Goal: Information Seeking & Learning: Learn about a topic

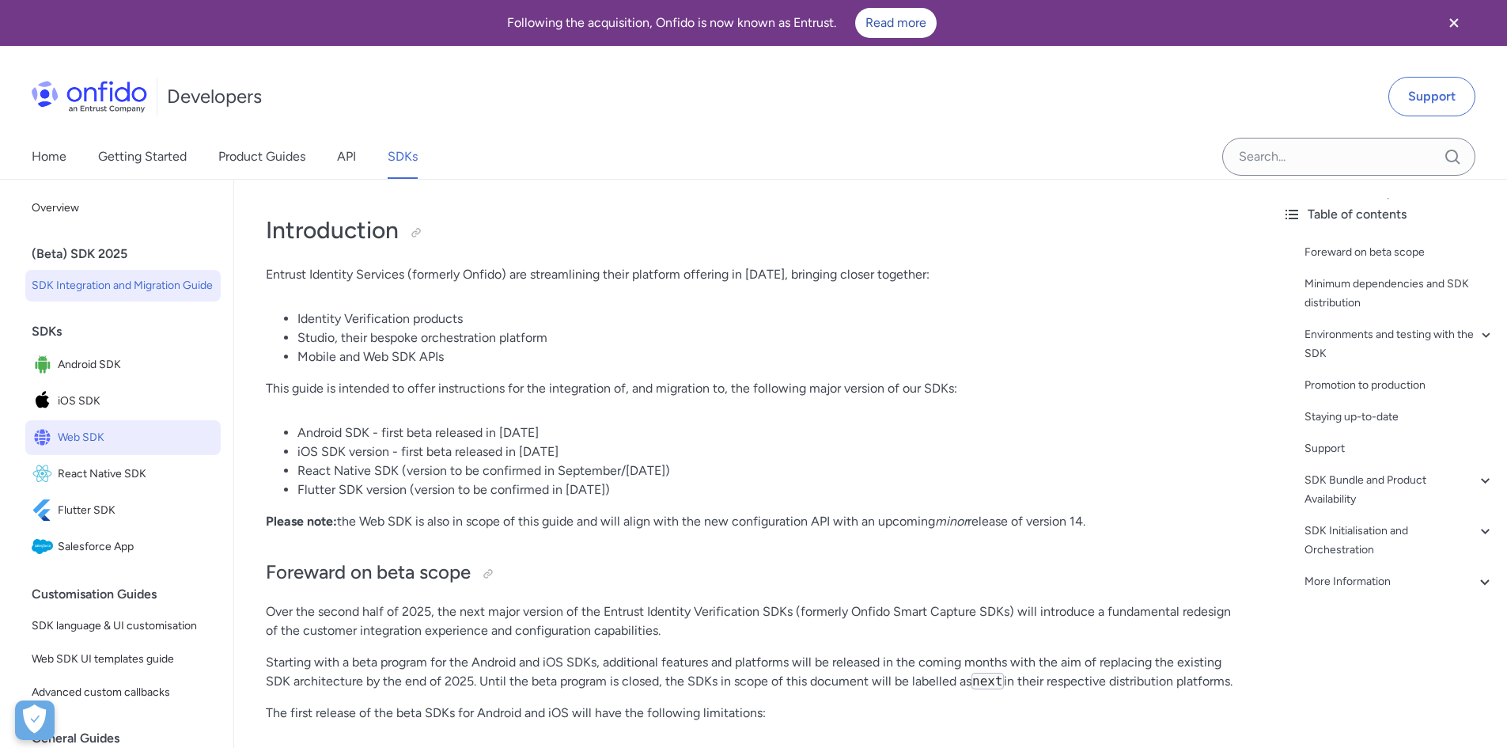
click at [125, 449] on span "Web SDK" at bounding box center [136, 438] width 157 height 22
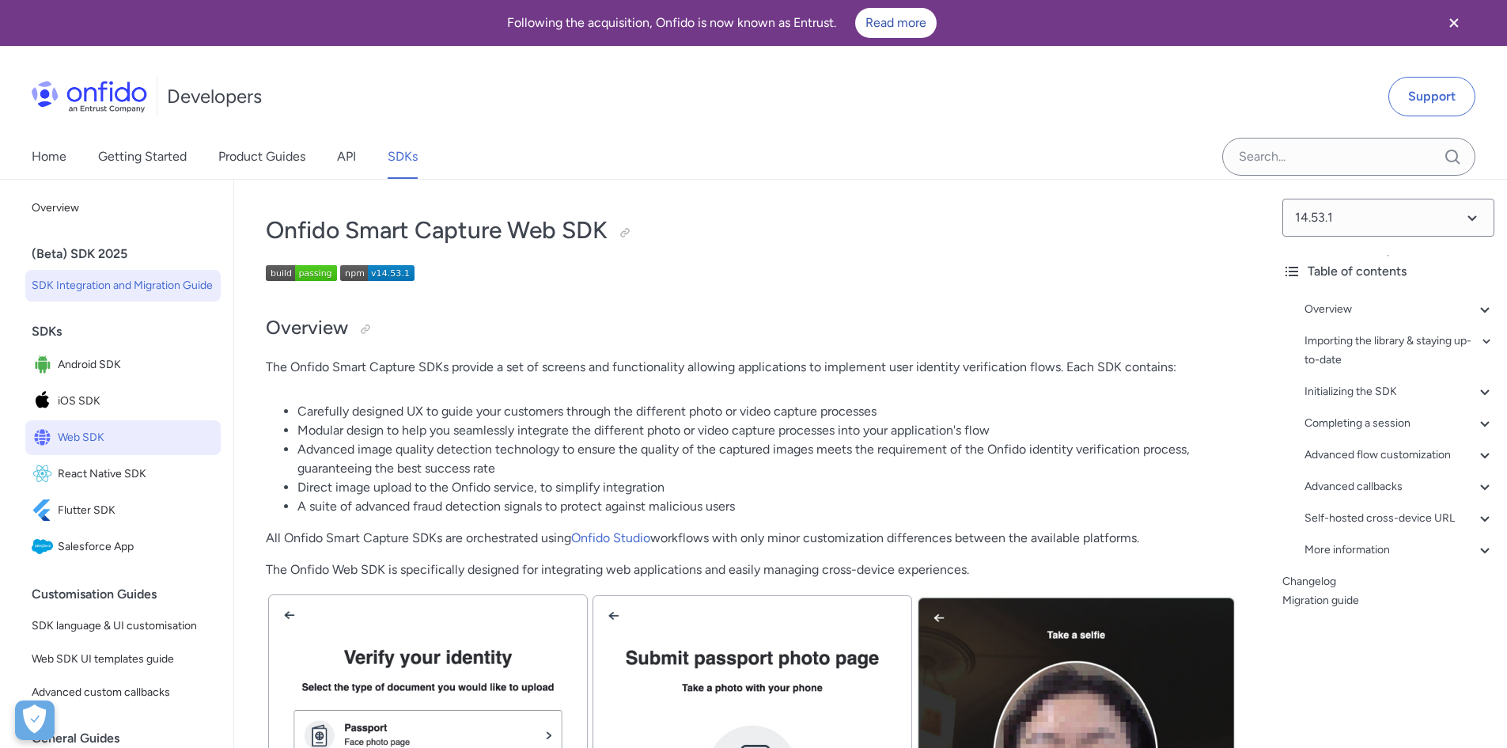
click at [120, 293] on span "SDK Integration and Migration Guide" at bounding box center [123, 285] width 183 height 19
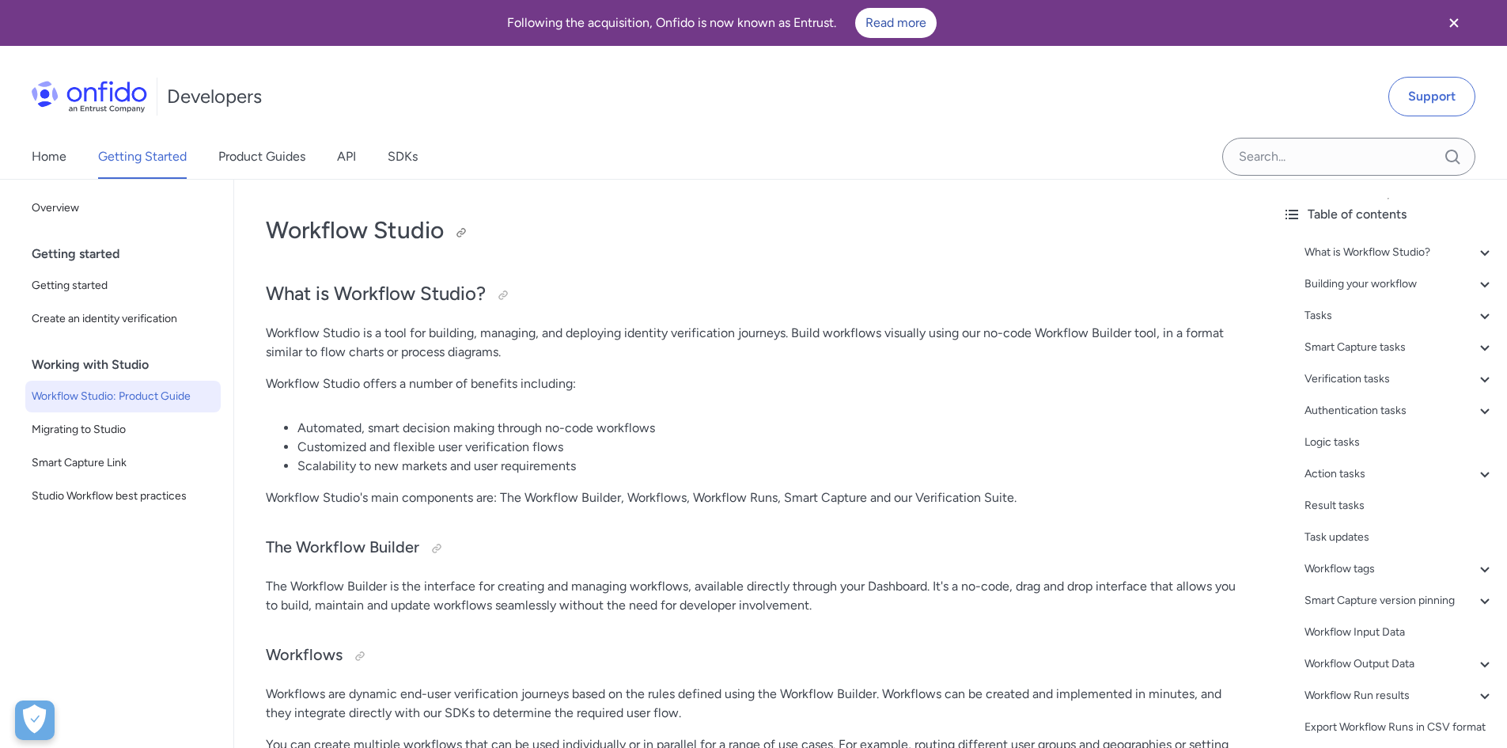
scroll to position [317, 0]
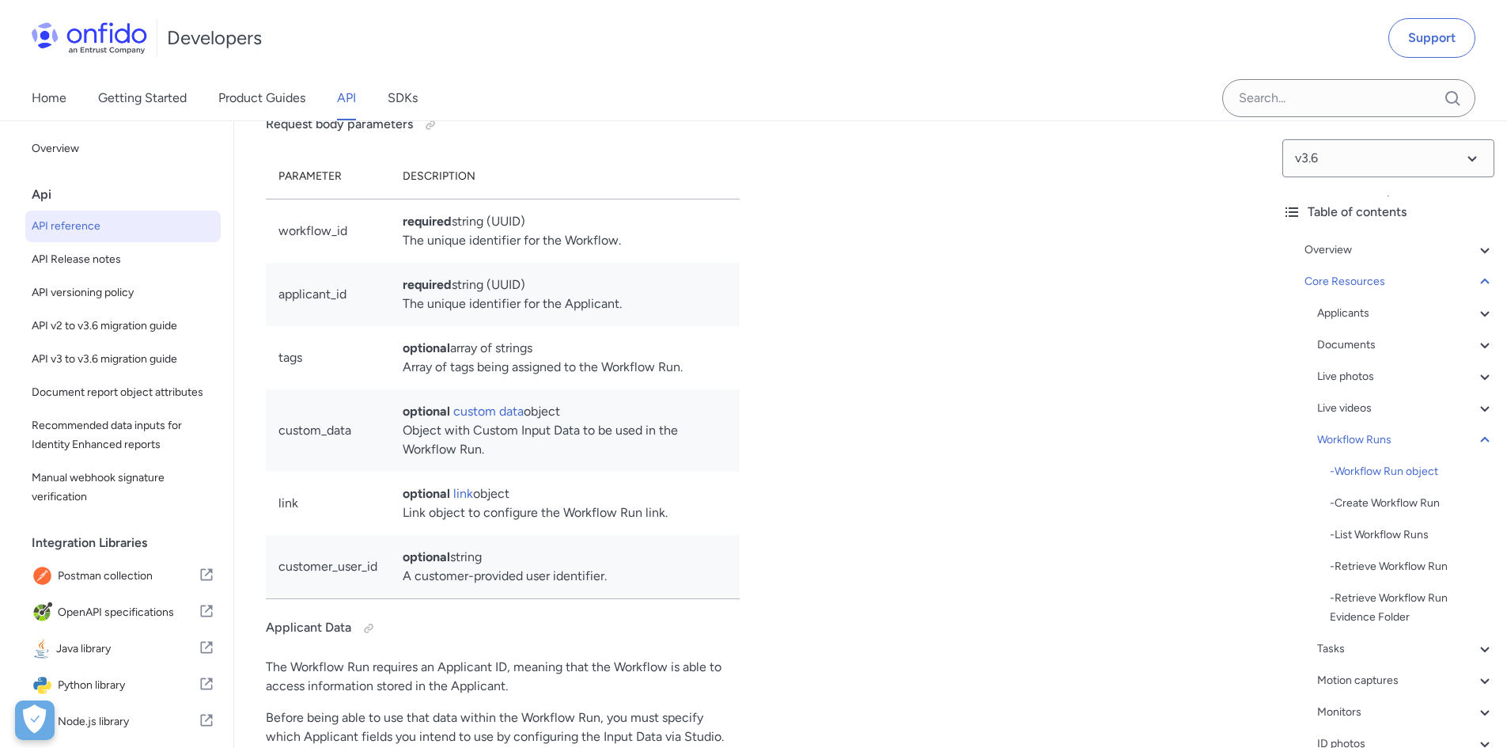
scroll to position [37406, 0]
